Goal: Transaction & Acquisition: Purchase product/service

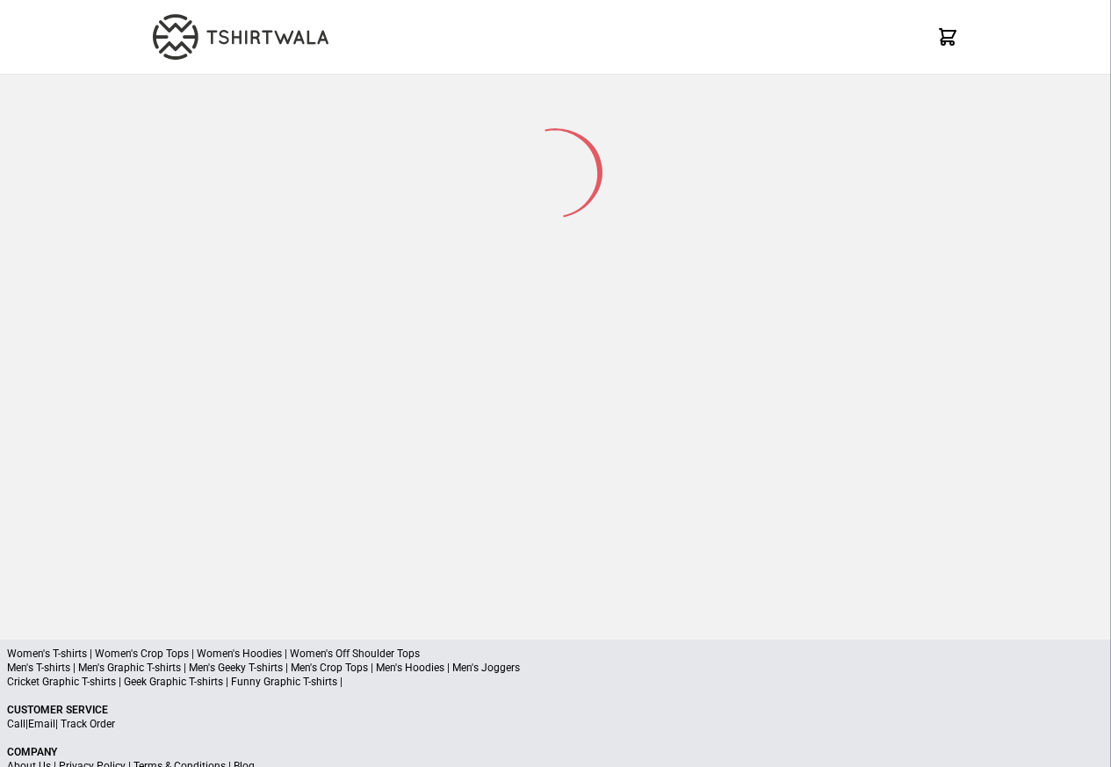
click at [105, 663] on p "Men's T-shirts | Men's Graphic T-shirts | Men's Geeky T-shirts | Men's Crop Top…" at bounding box center [555, 667] width 1097 height 14
click at [112, 664] on p "Men's T-shirts | Men's Graphic T-shirts | Men's Geeky T-shirts | Men's Crop Top…" at bounding box center [555, 667] width 1097 height 14
